Goal: Transaction & Acquisition: Purchase product/service

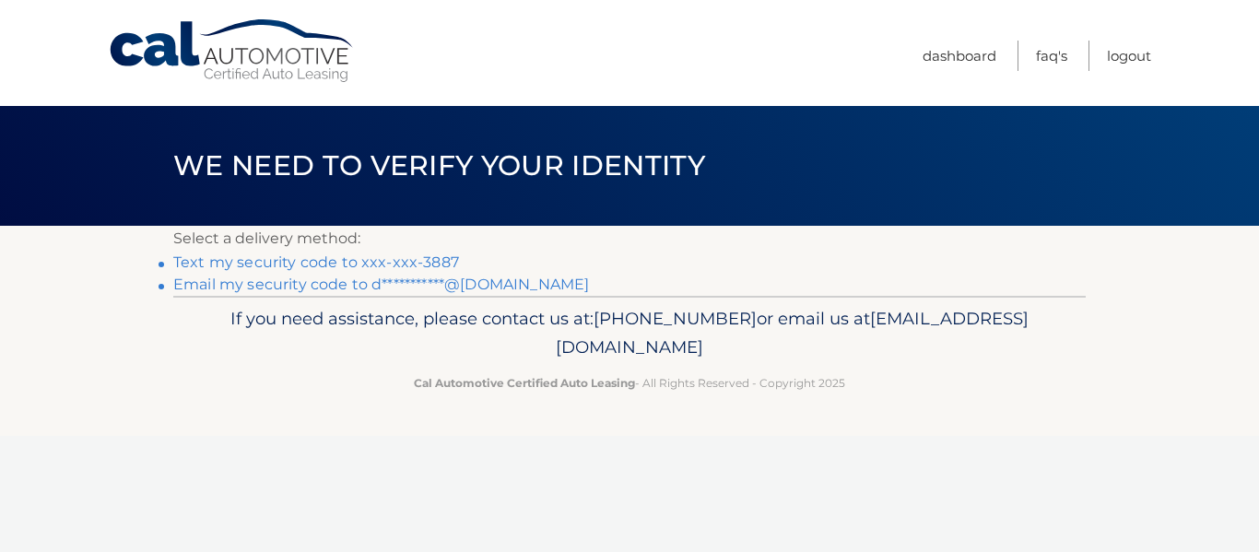
click at [265, 266] on link "Text my security code to xxx-xxx-3887" at bounding box center [316, 263] width 286 height 18
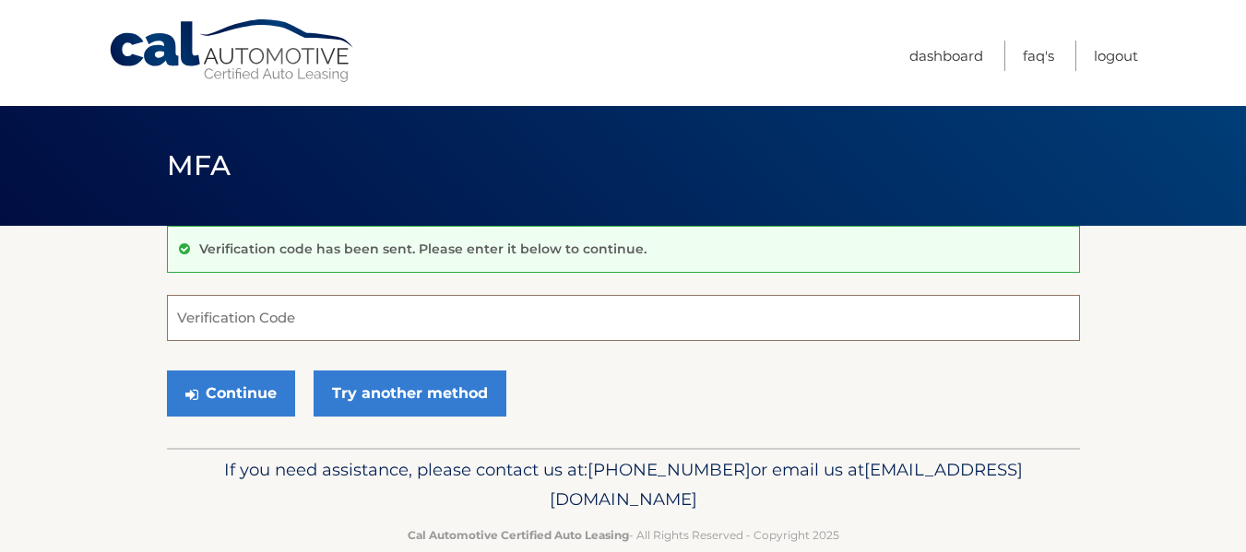
click at [300, 312] on input "Verification Code" at bounding box center [623, 318] width 913 height 46
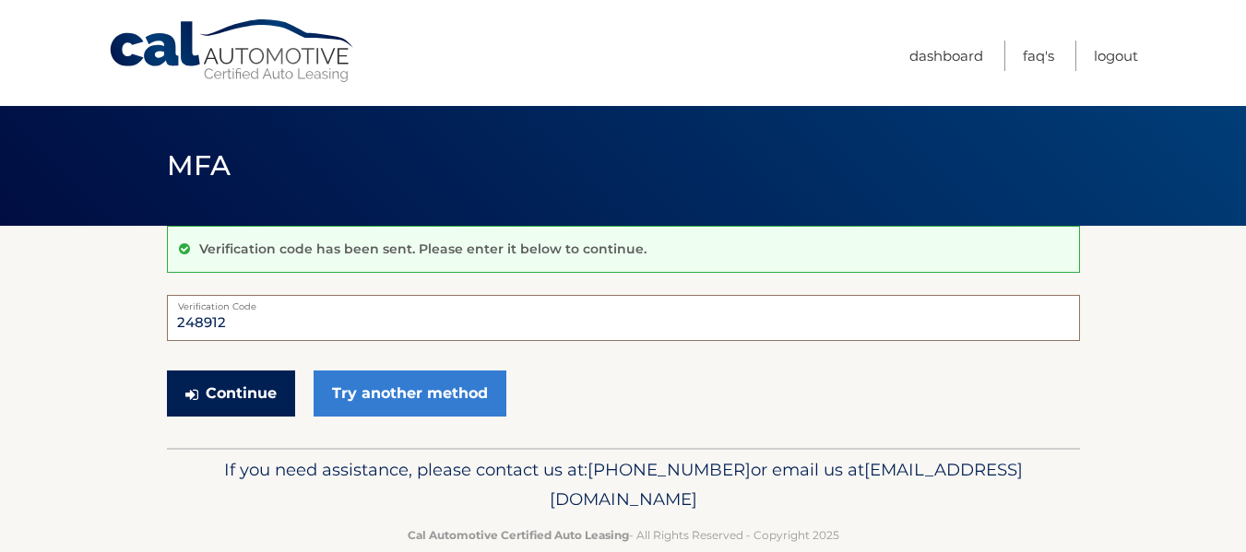
type input "248912"
click at [200, 396] on button "Continue" at bounding box center [231, 394] width 128 height 46
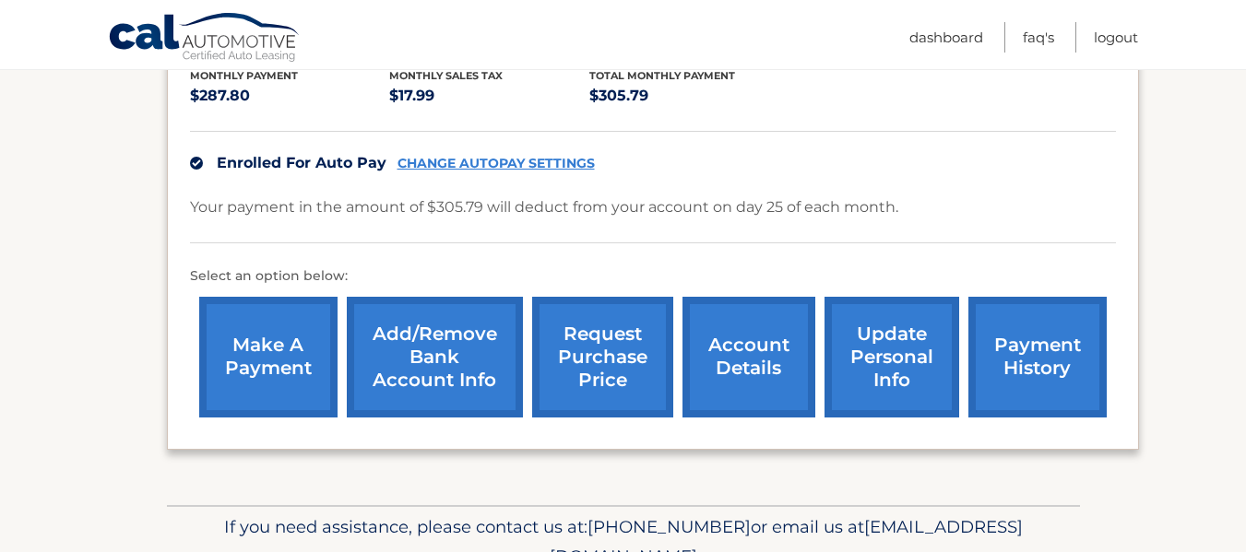
scroll to position [495, 0]
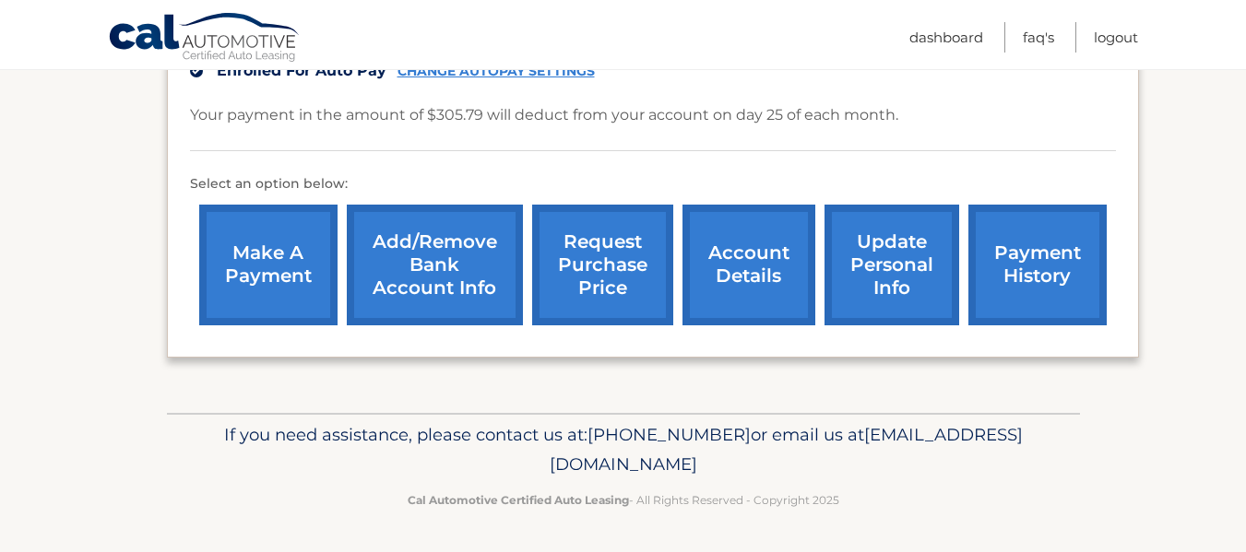
click at [1036, 245] on link "payment history" at bounding box center [1037, 265] width 138 height 121
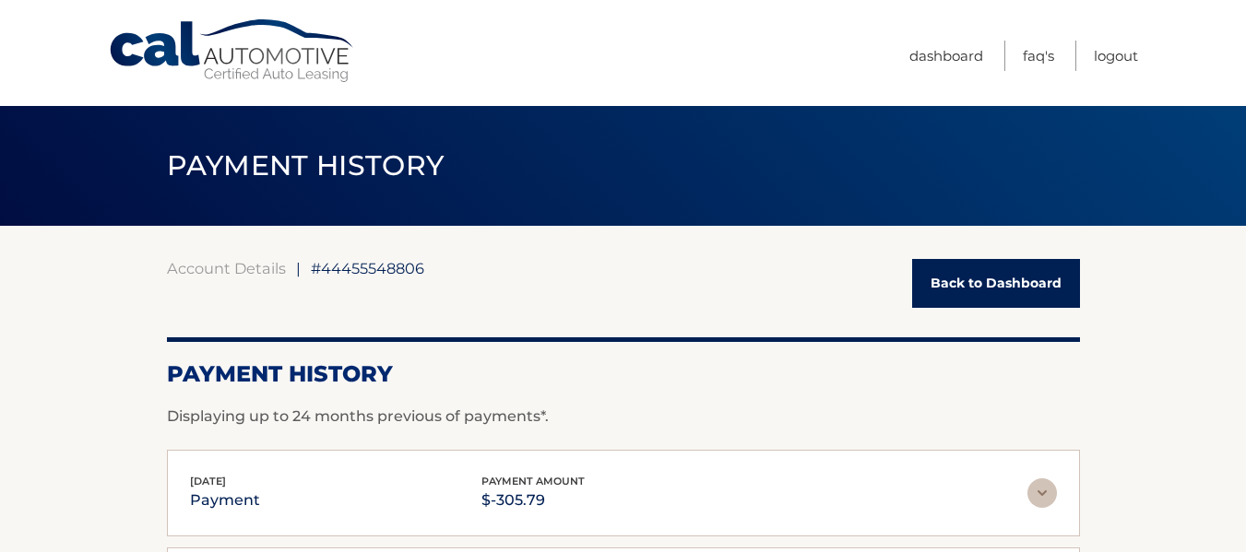
click at [994, 281] on link "Back to Dashboard" at bounding box center [996, 283] width 168 height 49
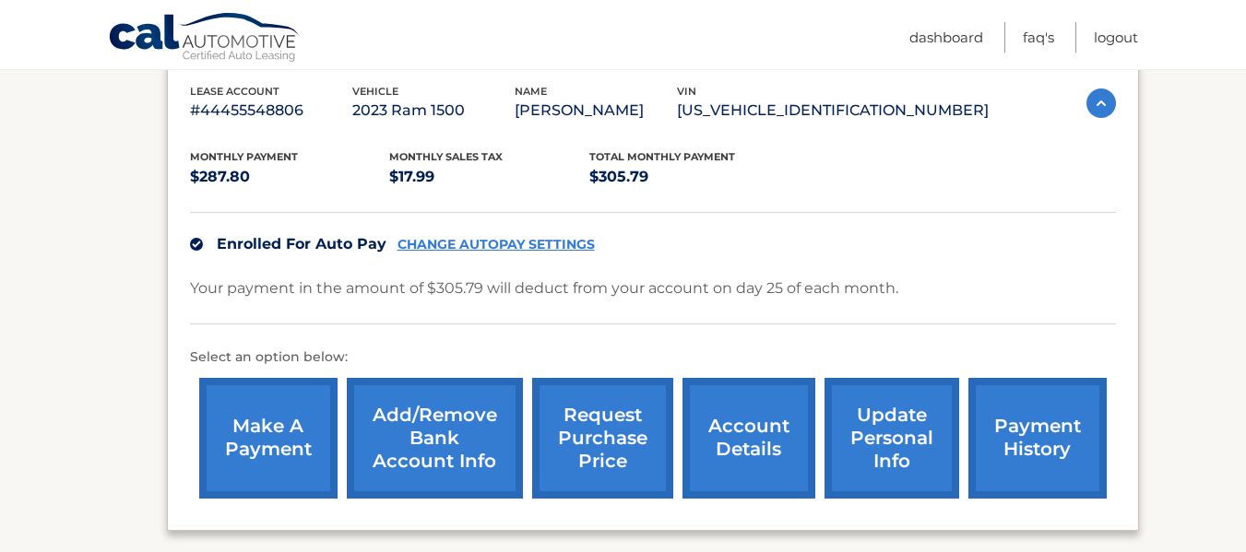
scroll to position [369, 0]
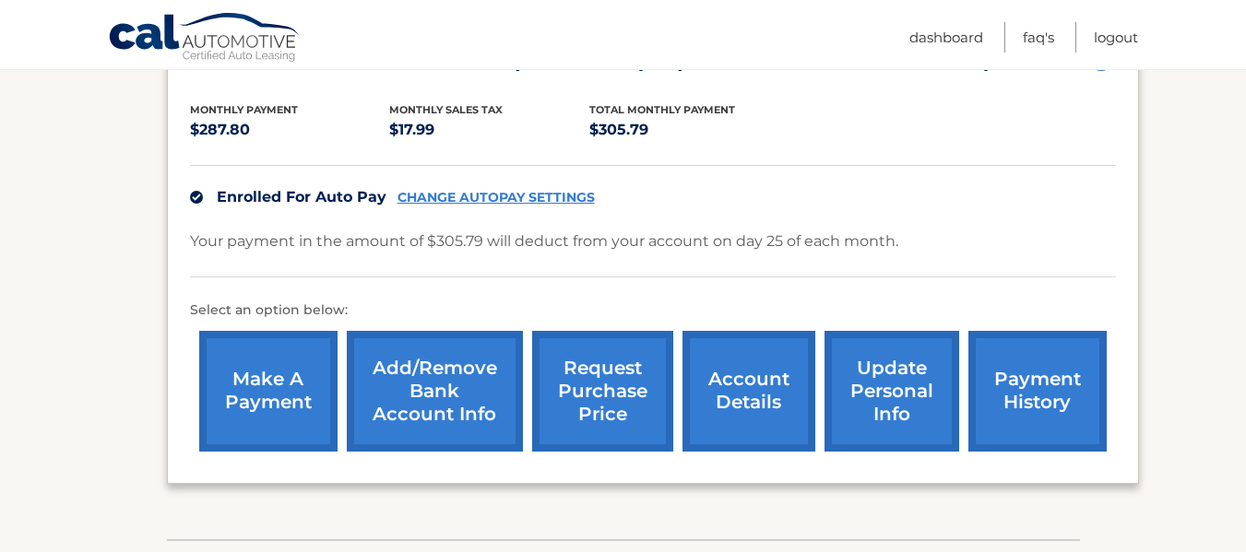
click at [248, 394] on link "make a payment" at bounding box center [268, 391] width 138 height 121
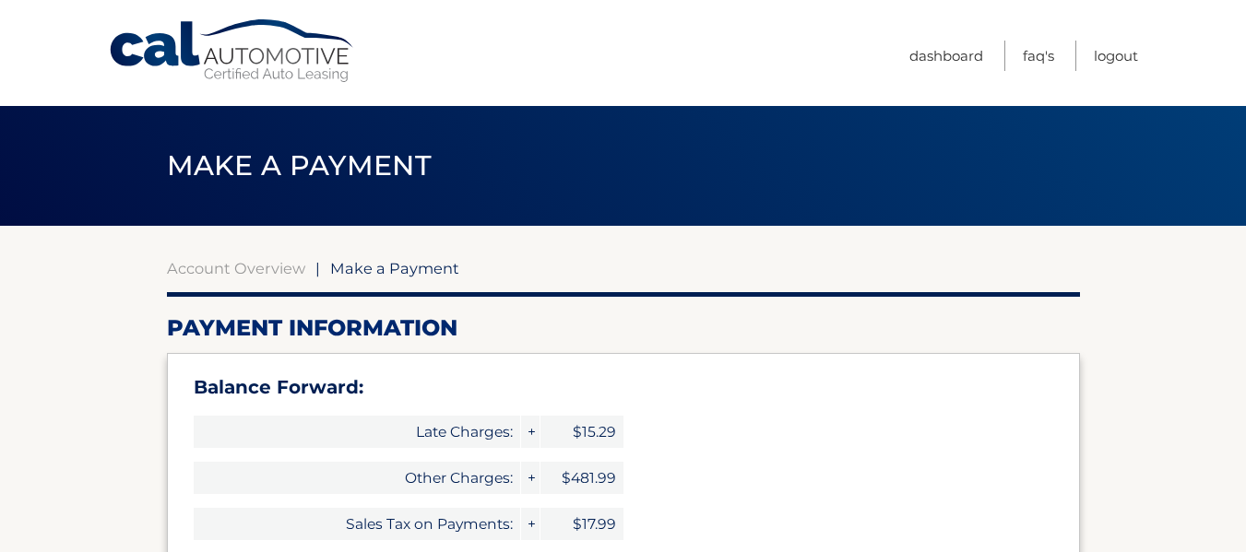
select select "NjA3OWY3YmMtY2M4Zi00N2Q1LWE5MjAtODVjODg2NDFlNzBi"
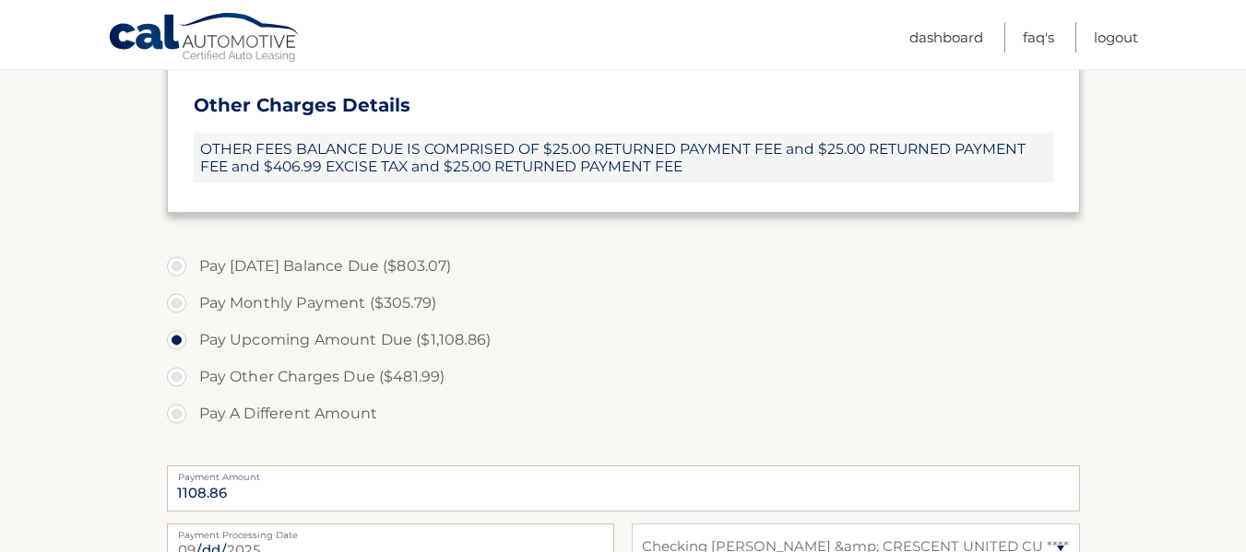
scroll to position [738, 0]
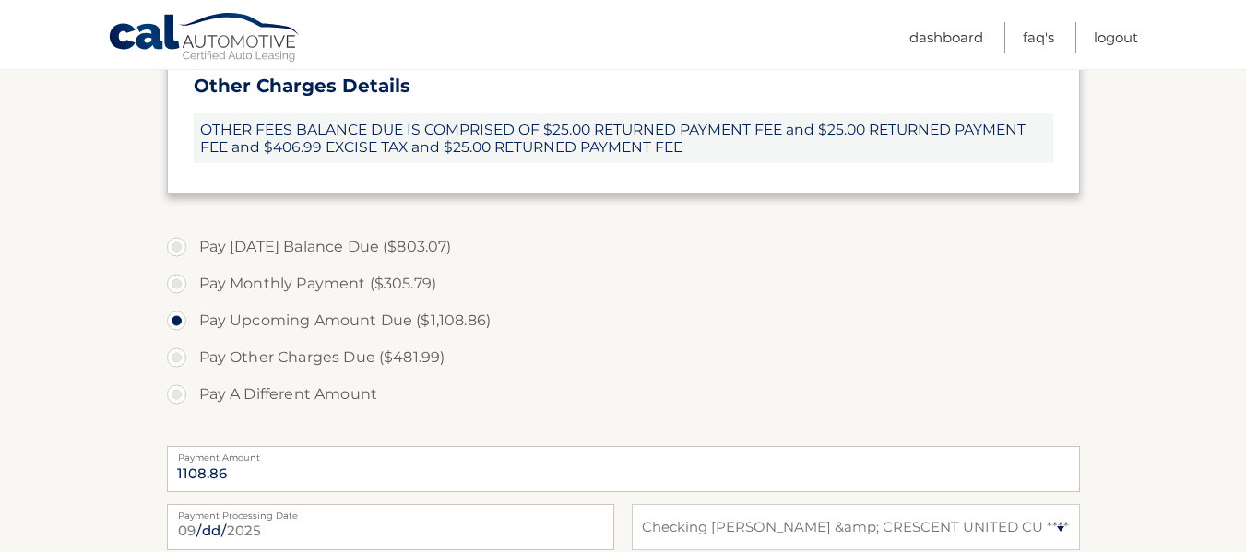
click at [174, 277] on label "Pay Monthly Payment ($305.79)" at bounding box center [623, 284] width 913 height 37
click at [174, 277] on input "Pay Monthly Payment ($305.79)" at bounding box center [183, 281] width 18 height 30
radio input "true"
type input "305.79"
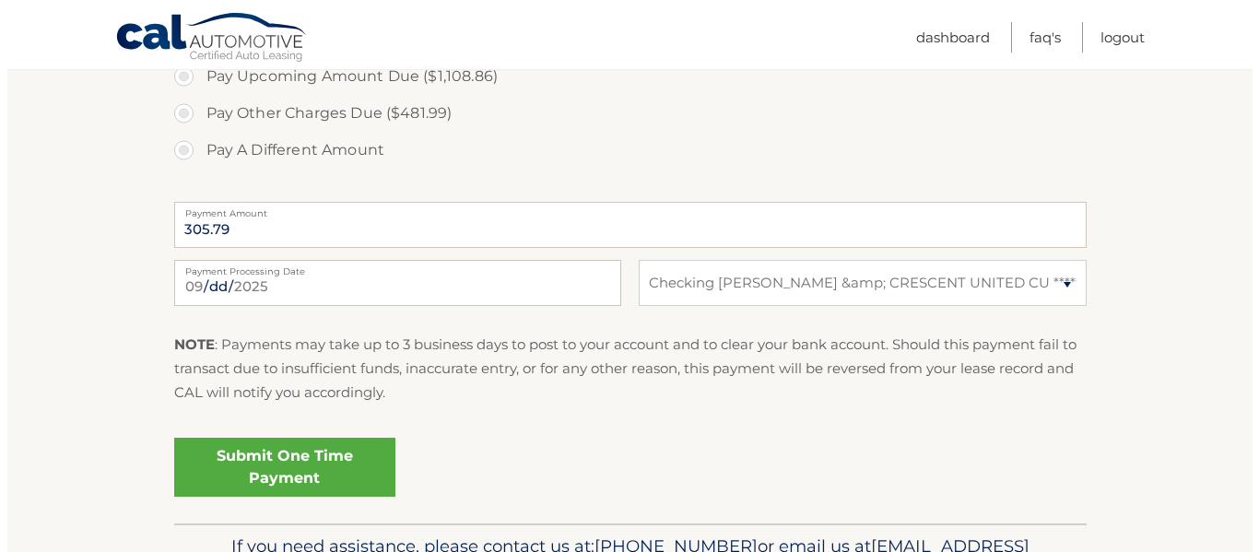
scroll to position [1014, 0]
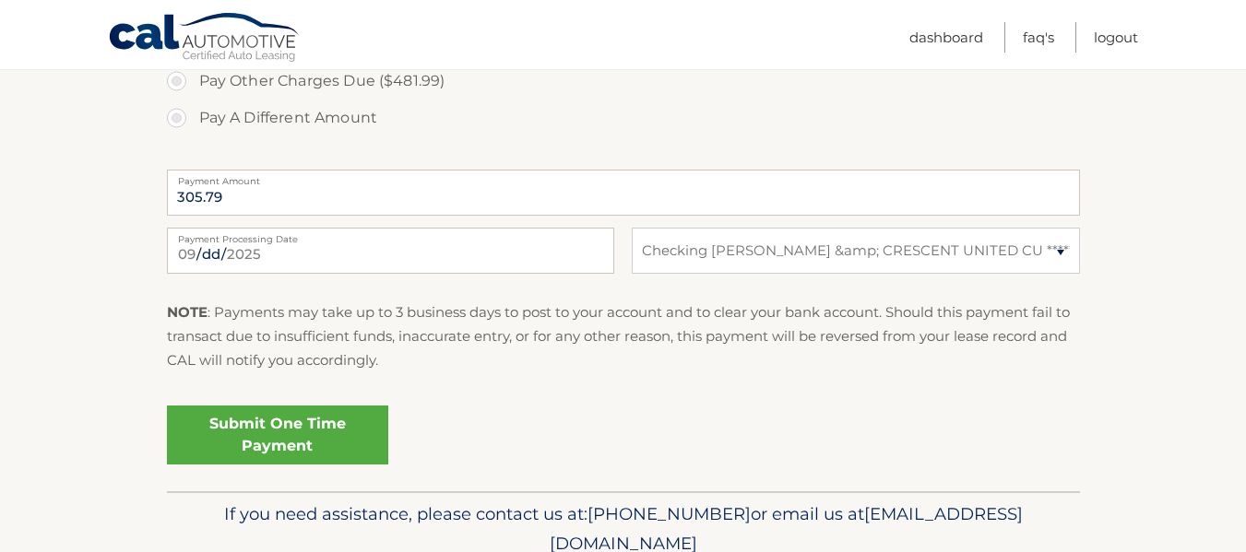
click at [264, 441] on link "Submit One Time Payment" at bounding box center [277, 435] width 221 height 59
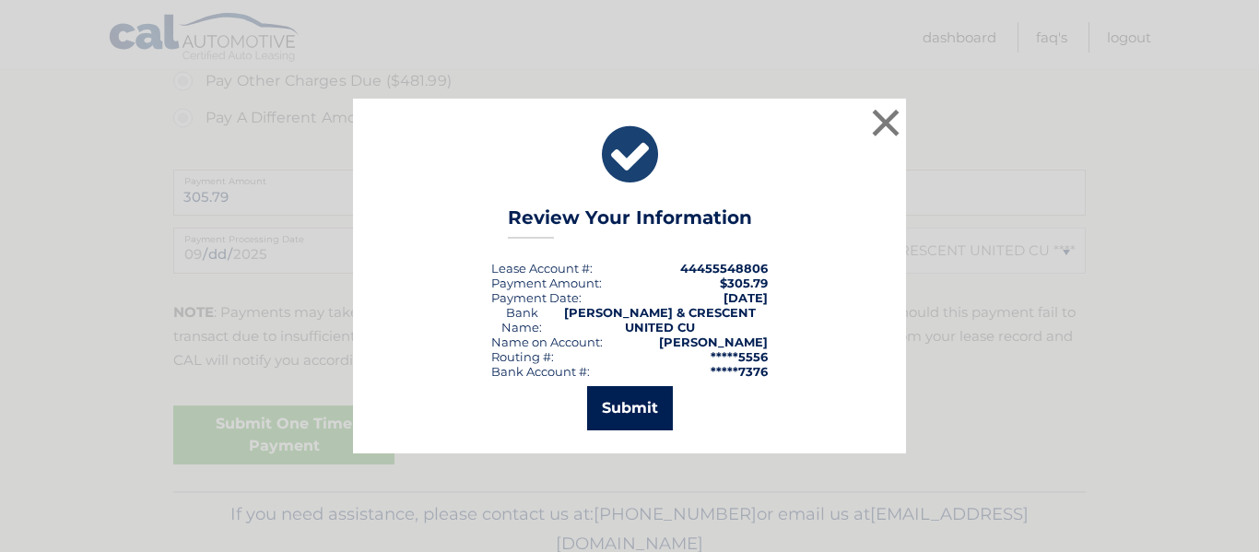
click at [632, 402] on button "Submit" at bounding box center [630, 408] width 86 height 44
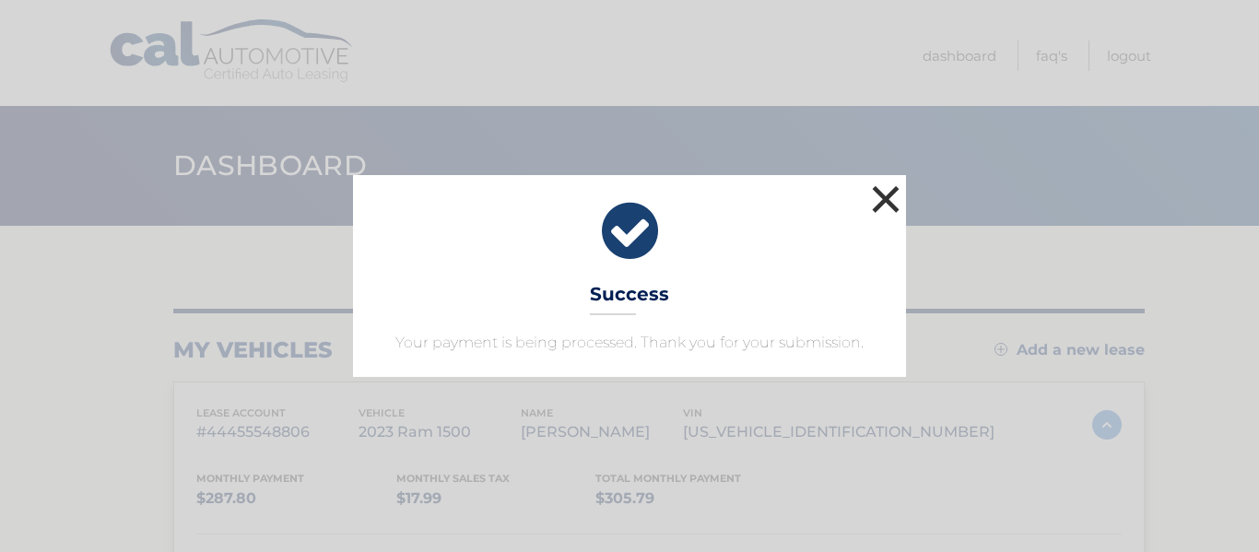
click at [878, 198] on button "×" at bounding box center [886, 199] width 37 height 37
